Goal: Transaction & Acquisition: Obtain resource

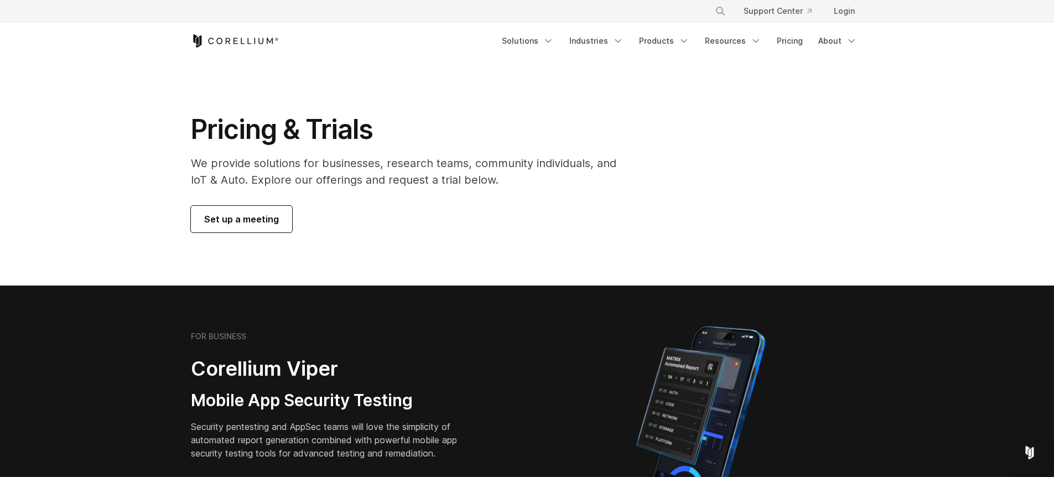
click at [608, 65] on section "Pricing & Trials We provide solutions for businesses, research teams, community…" at bounding box center [527, 173] width 1054 height 226
click at [797, 39] on link "Pricing" at bounding box center [789, 41] width 39 height 20
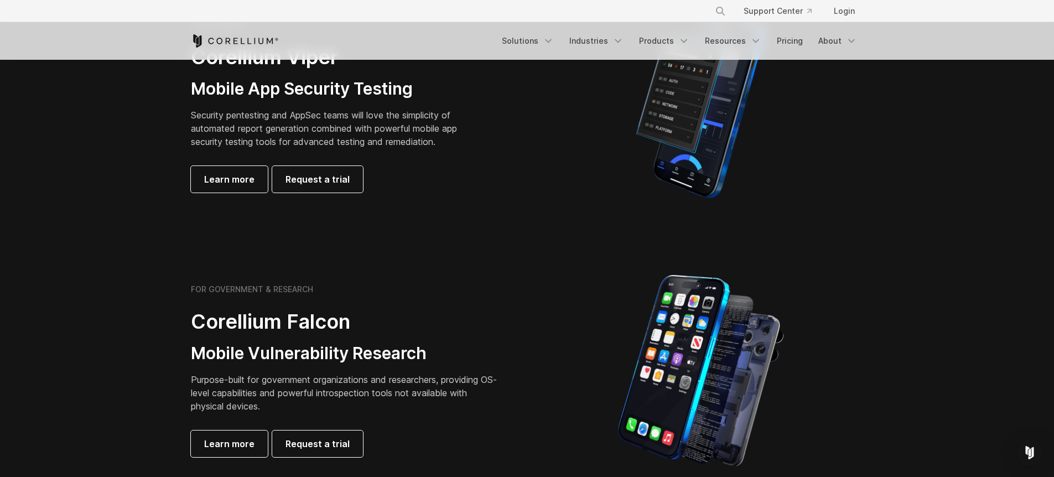
scroll to position [324, 0]
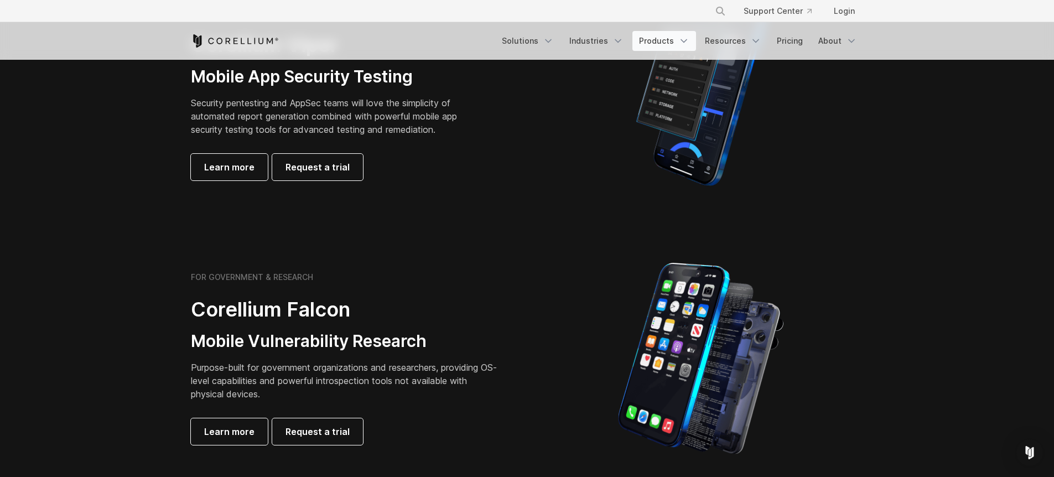
click at [672, 42] on link "Products" at bounding box center [664, 41] width 64 height 20
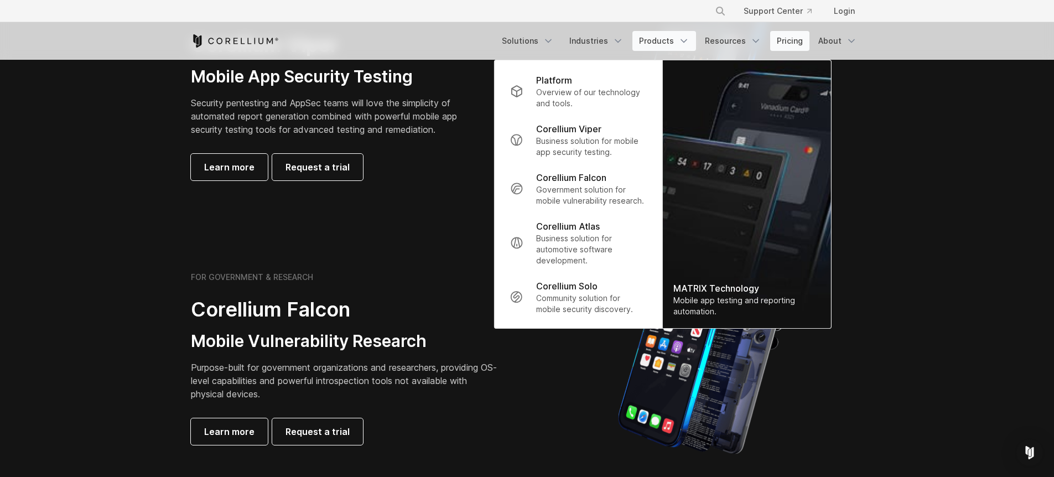
click at [794, 43] on link "Pricing" at bounding box center [789, 41] width 39 height 20
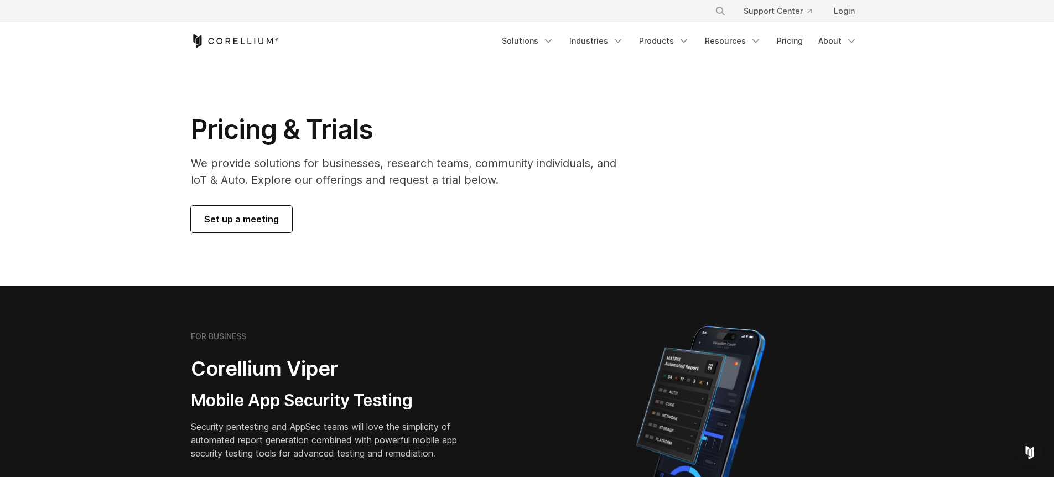
click at [227, 201] on div "Pricing & Trials We provide solutions for businesses, research teams, community…" at bounding box center [411, 173] width 463 height 120
click at [229, 217] on span "Set up a meeting" at bounding box center [241, 218] width 75 height 13
click at [221, 41] on icon "Corellium Home" at bounding box center [219, 41] width 6 height 7
click at [730, 38] on link "Resources" at bounding box center [733, 41] width 70 height 20
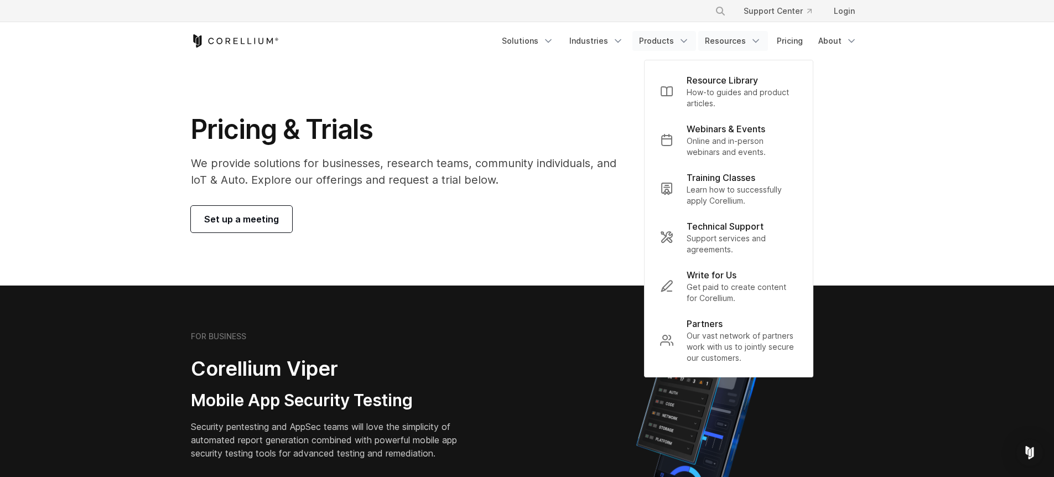
click at [668, 35] on link "Products" at bounding box center [664, 41] width 64 height 20
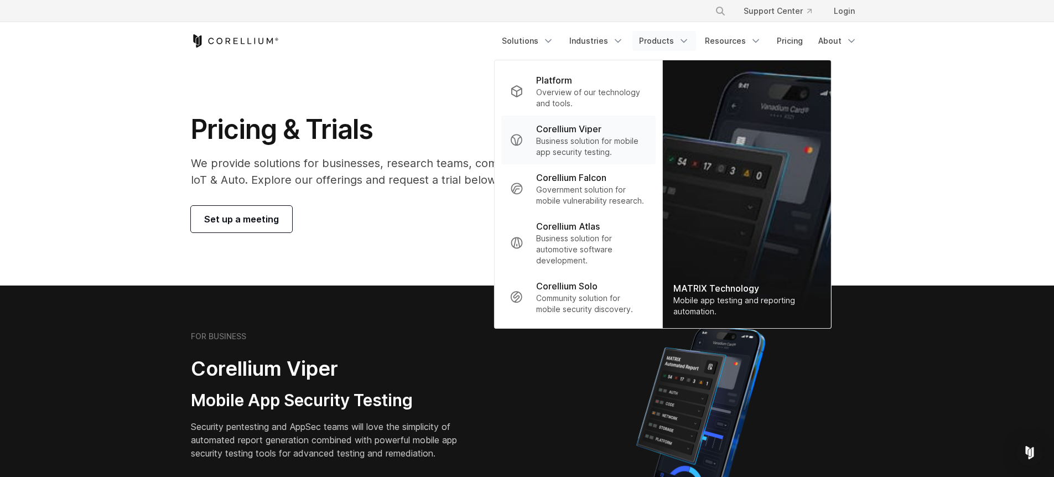
click at [578, 121] on link "Corellium Viper Business solution for mobile app security testing." at bounding box center [578, 140] width 154 height 49
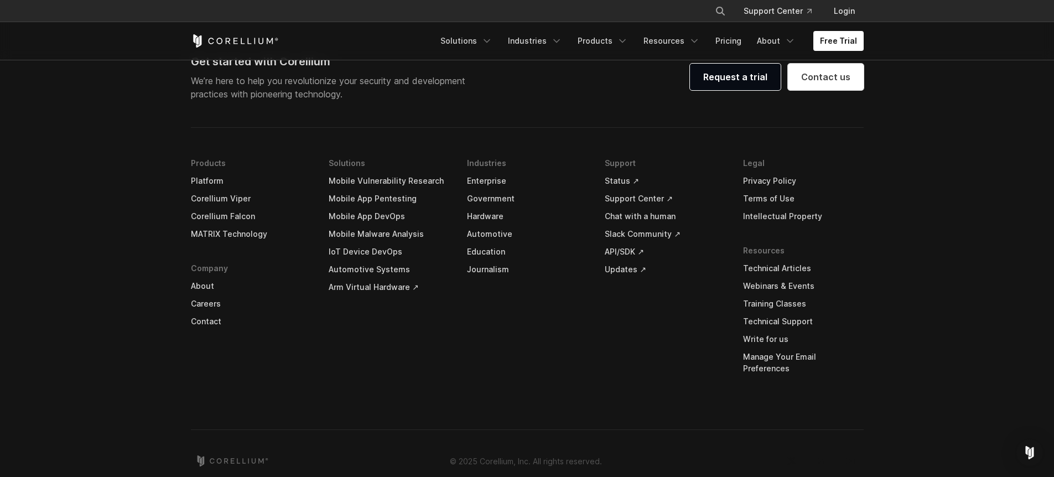
scroll to position [3304, 0]
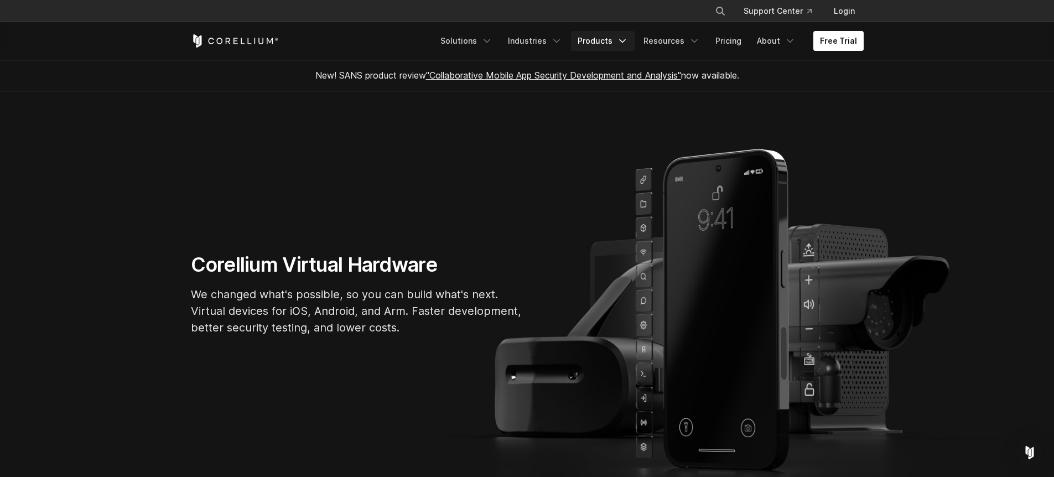
click at [617, 49] on link "Products" at bounding box center [603, 41] width 64 height 20
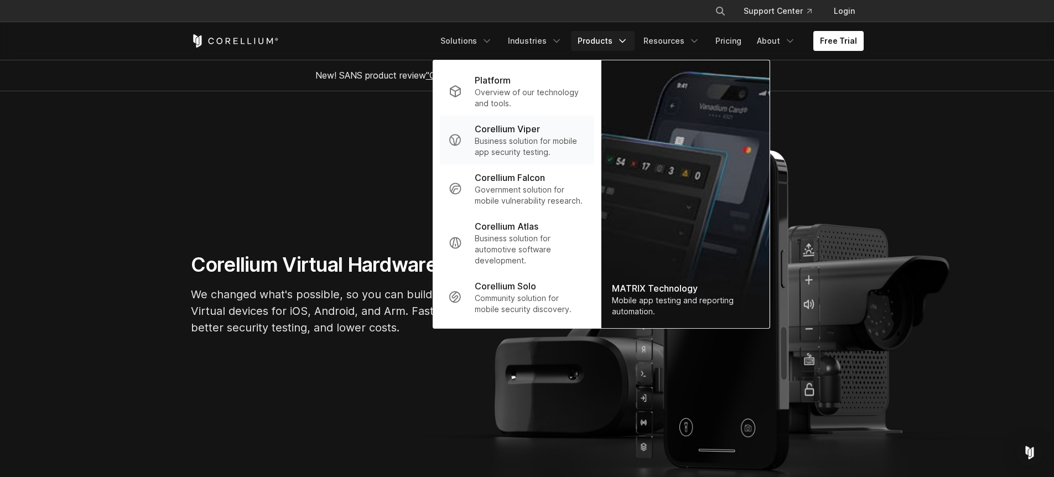
click at [529, 160] on link "Corellium Viper Business solution for mobile app security testing." at bounding box center [516, 140] width 154 height 49
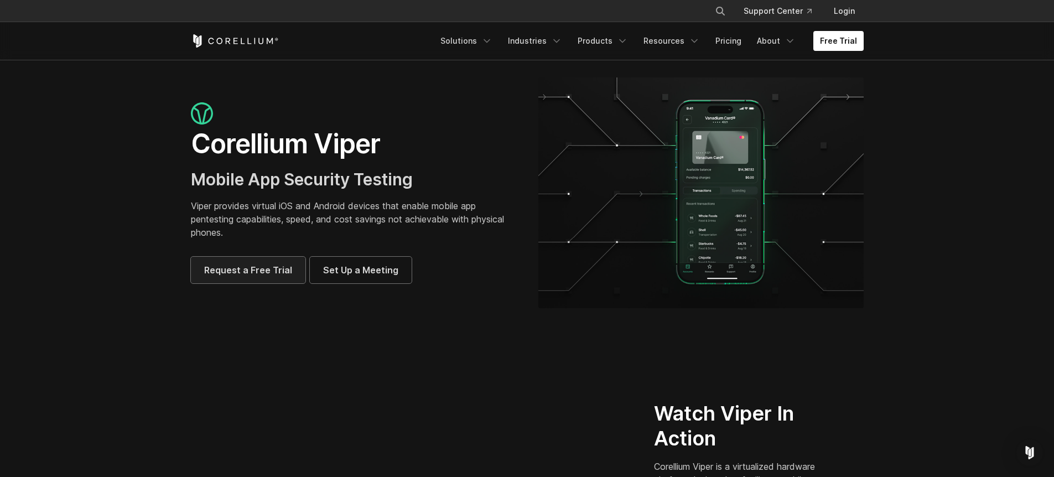
click at [267, 262] on link "Request a Free Trial" at bounding box center [248, 270] width 115 height 27
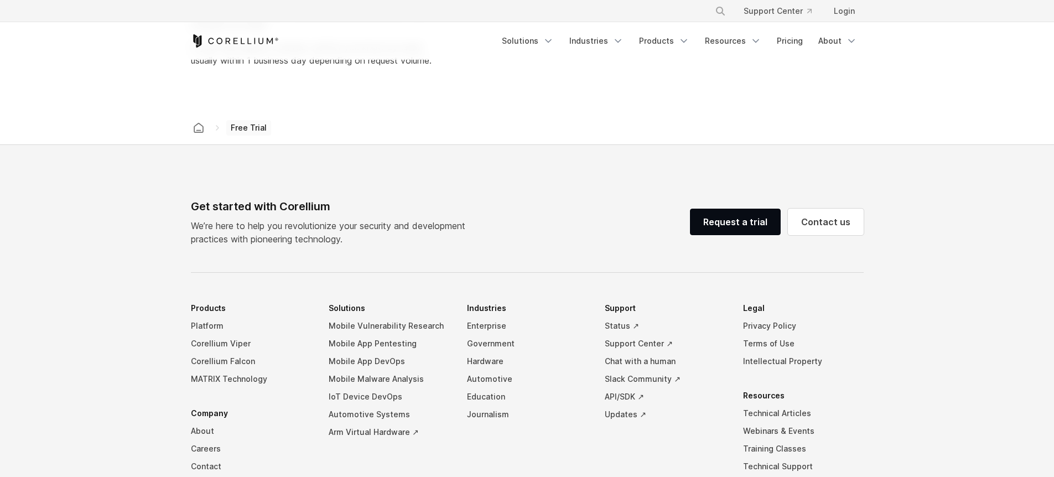
select select "**"
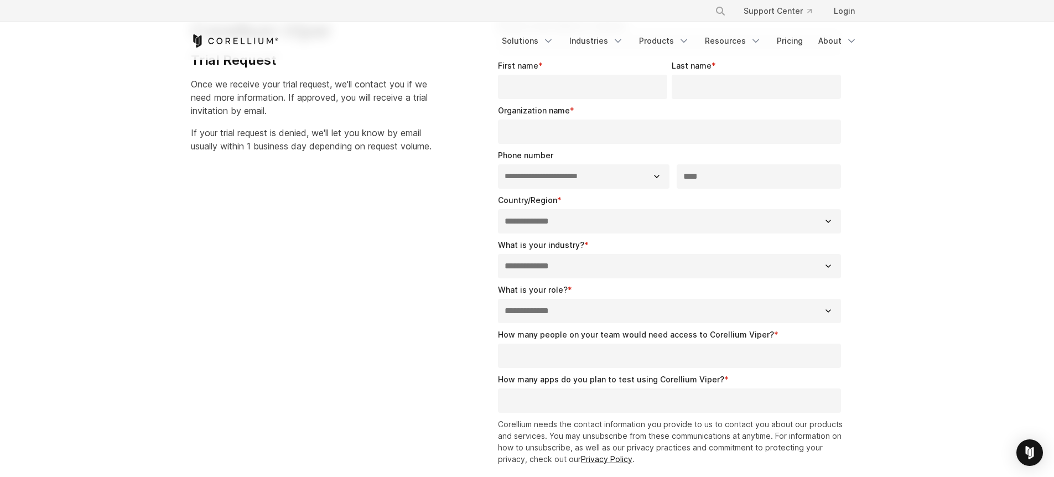
scroll to position [473, 0]
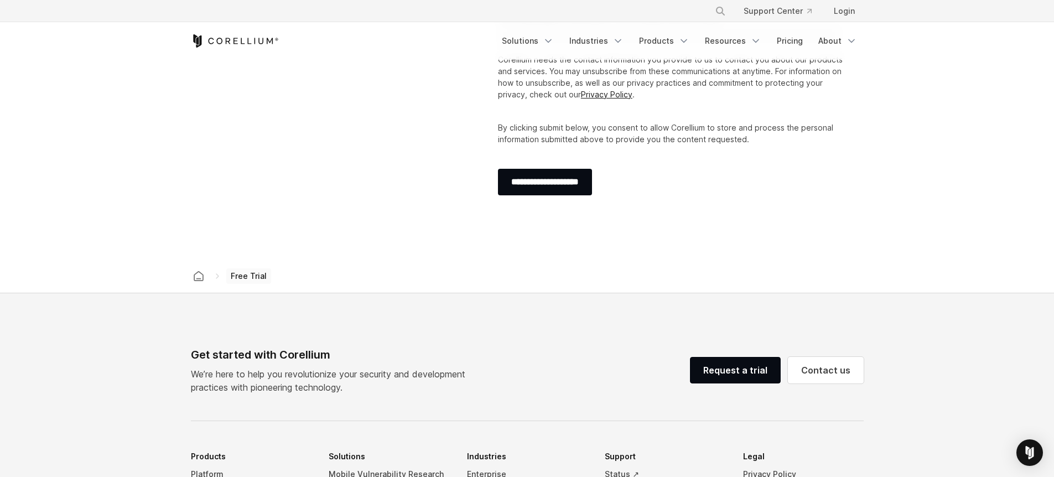
click at [248, 284] on div "Free Trial" at bounding box center [527, 276] width 677 height 33
click at [252, 276] on span "Free Trial" at bounding box center [248, 275] width 45 height 15
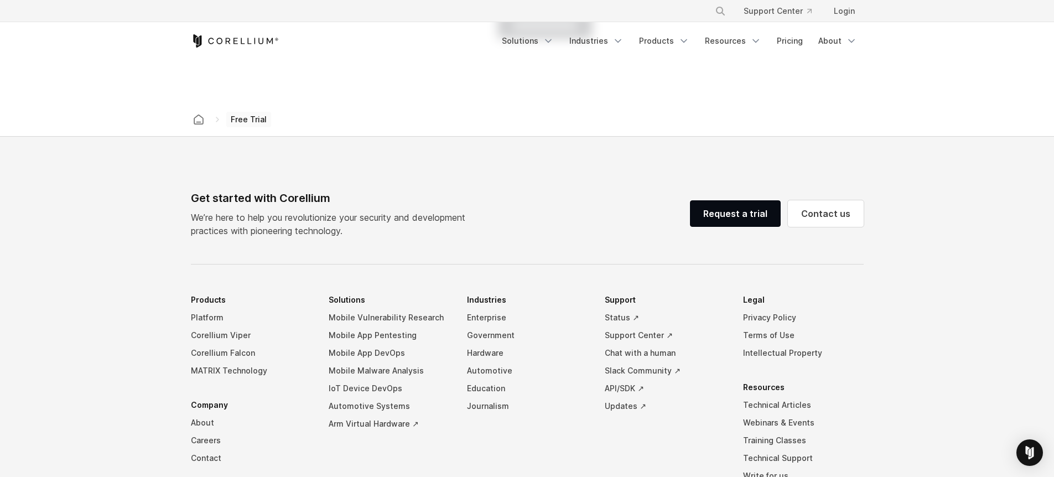
scroll to position [774, 0]
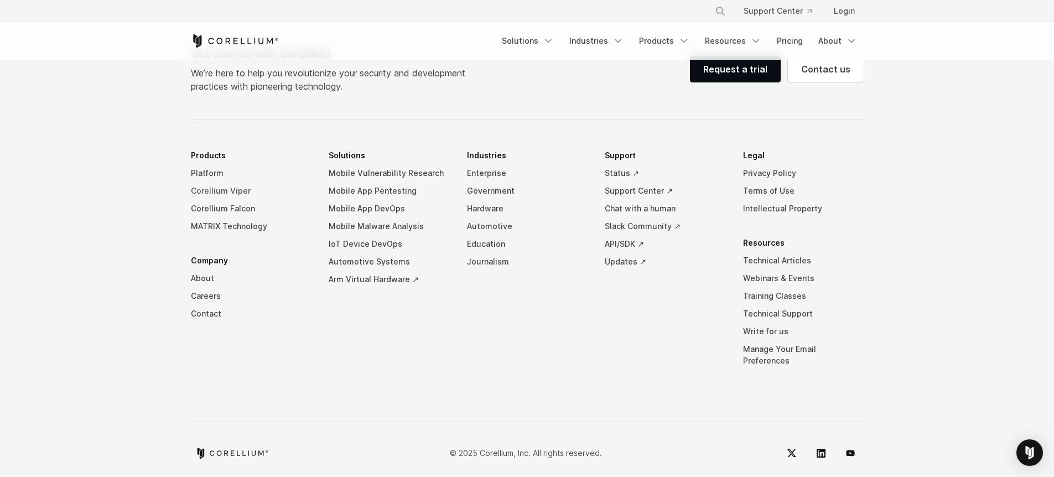
click at [376, 189] on link "Mobile App Pentesting" at bounding box center [389, 191] width 121 height 18
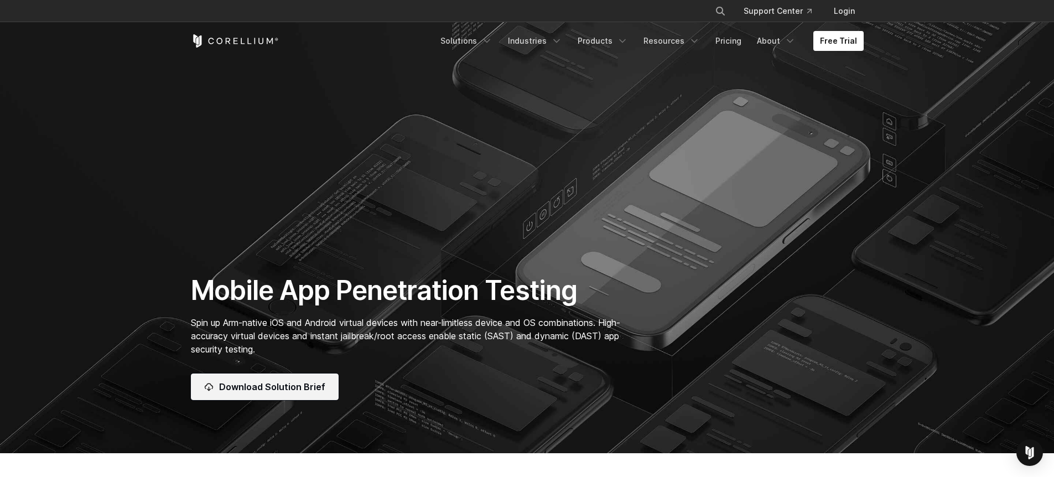
click at [276, 376] on link "Download Solution Brief" at bounding box center [265, 386] width 148 height 27
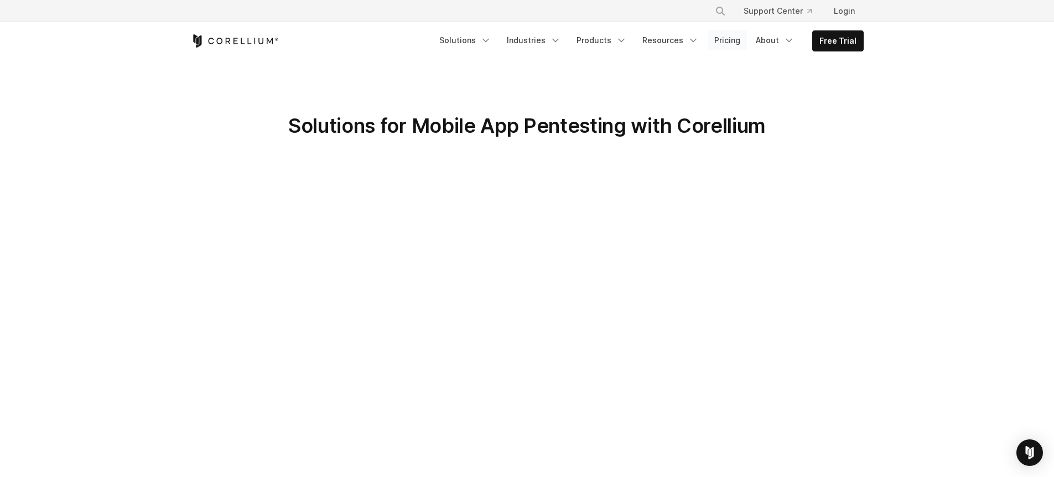
click at [725, 35] on link "Pricing" at bounding box center [727, 40] width 39 height 20
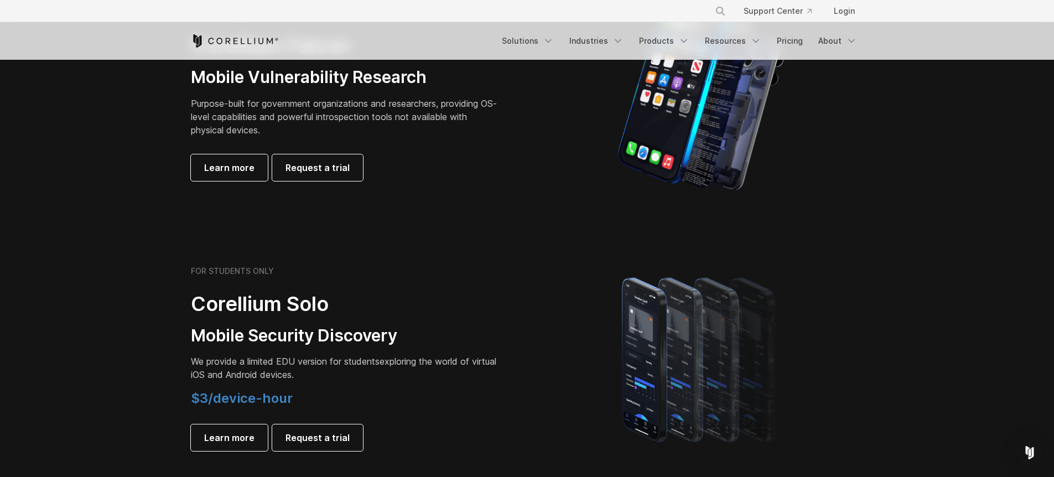
scroll to position [753, 0]
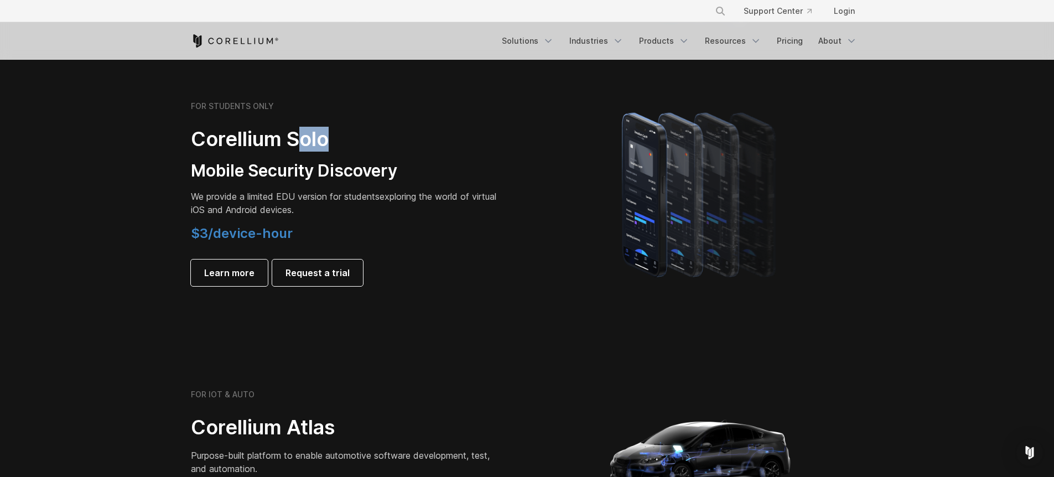
drag, startPoint x: 296, startPoint y: 138, endPoint x: 329, endPoint y: 138, distance: 33.2
click at [329, 138] on h2 "Corellium Solo" at bounding box center [346, 139] width 310 height 25
click at [304, 163] on h3 "Mobile Security Discovery" at bounding box center [346, 170] width 310 height 21
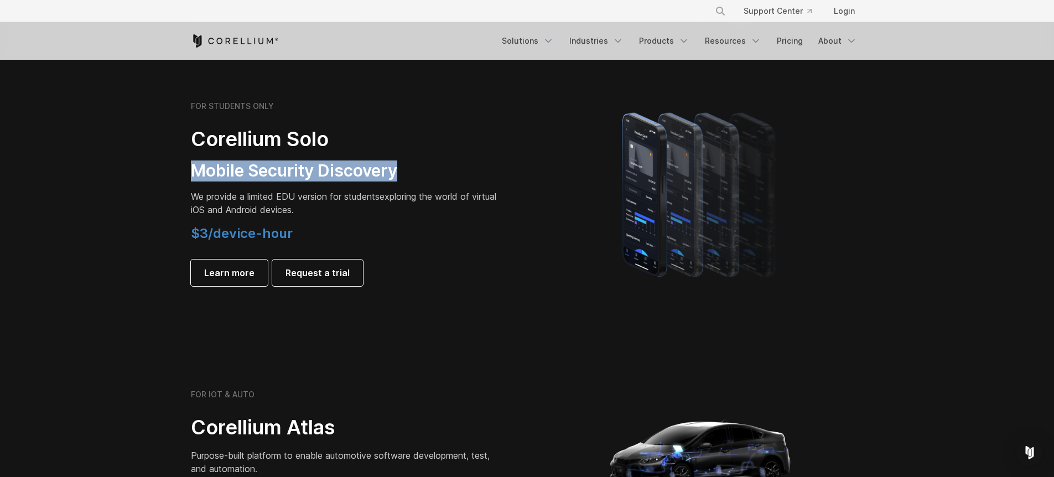
click at [304, 163] on h3 "Mobile Security Discovery" at bounding box center [346, 170] width 310 height 21
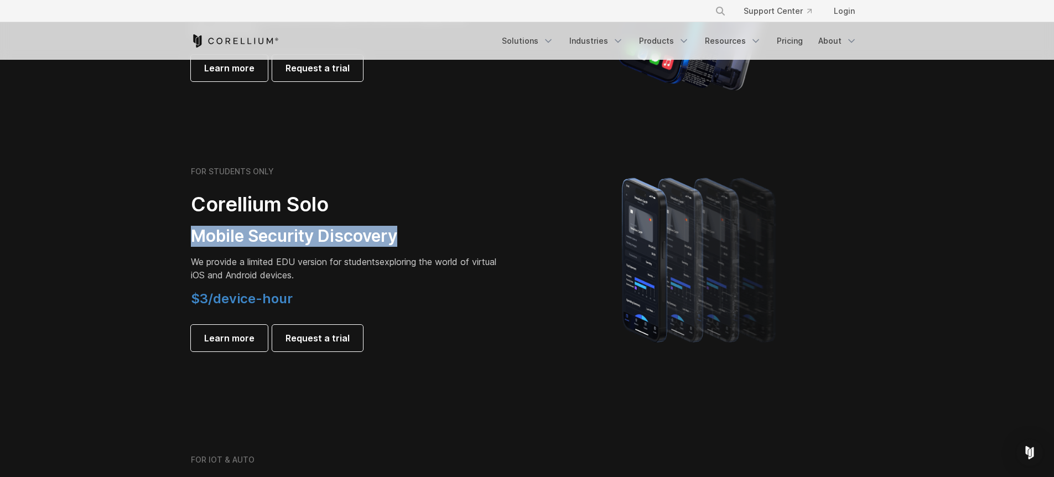
scroll to position [701, 0]
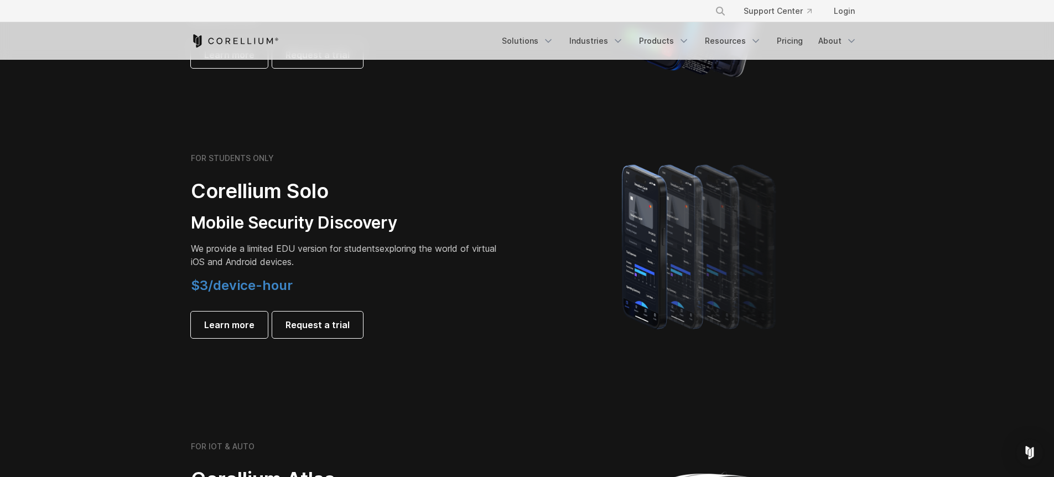
click at [253, 281] on span "$3/device-hour" at bounding box center [242, 285] width 102 height 16
click at [260, 262] on p "We provide a limited EDU version for students exploring the world of virtual iO…" at bounding box center [346, 255] width 310 height 27
